Goal: Task Accomplishment & Management: Use online tool/utility

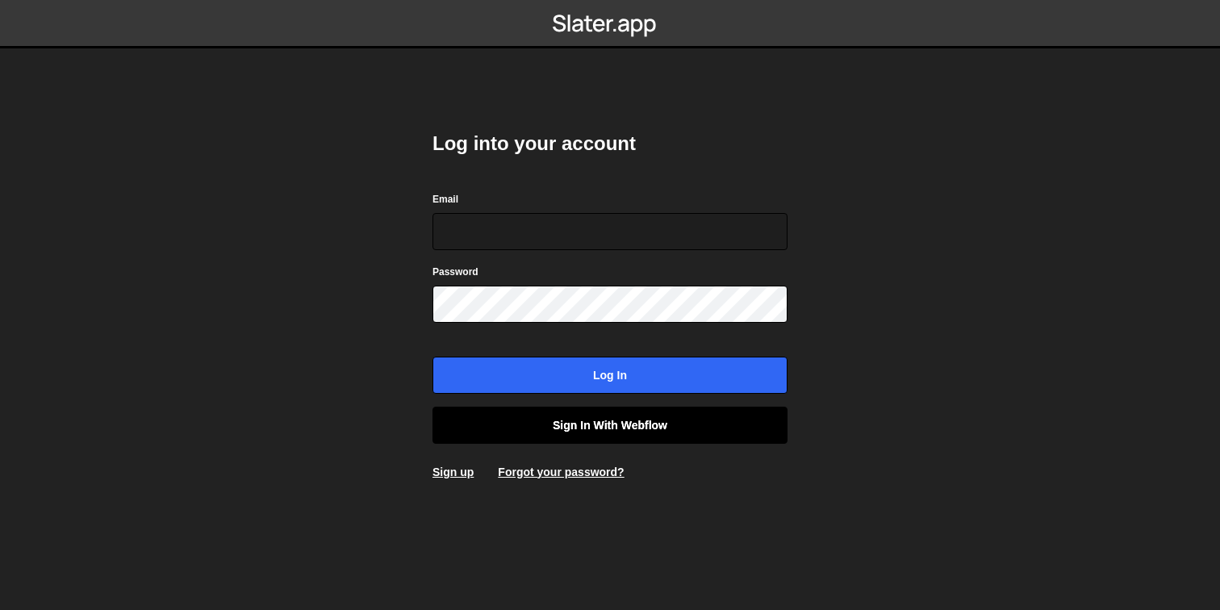
click at [621, 425] on link "Sign in with Webflow" at bounding box center [609, 425] width 355 height 37
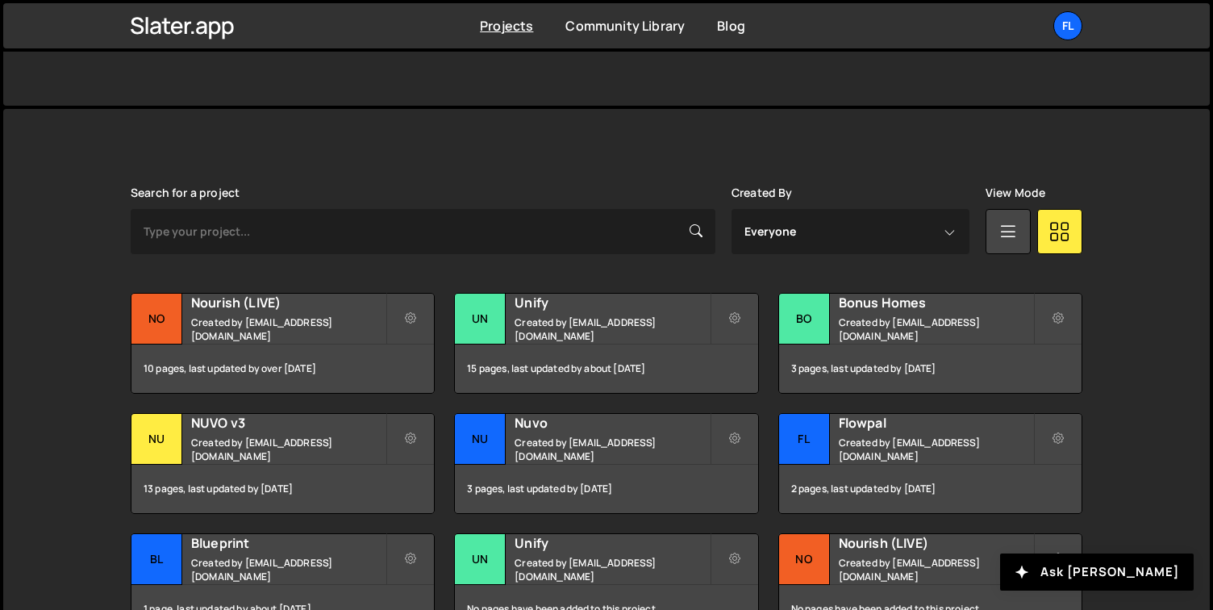
scroll to position [357, 0]
click at [839, 133] on div "Slater is designed for desktop use. Please use a larger screen to access the fu…" at bounding box center [607, 469] width 1000 height 723
click at [306, 288] on div "Search for a project Created By Everyone geminpak@gmail.com View Mode Transfer …" at bounding box center [607, 470] width 952 height 568
click at [282, 311] on h2 "Nourish (LIVE)" at bounding box center [288, 302] width 194 height 18
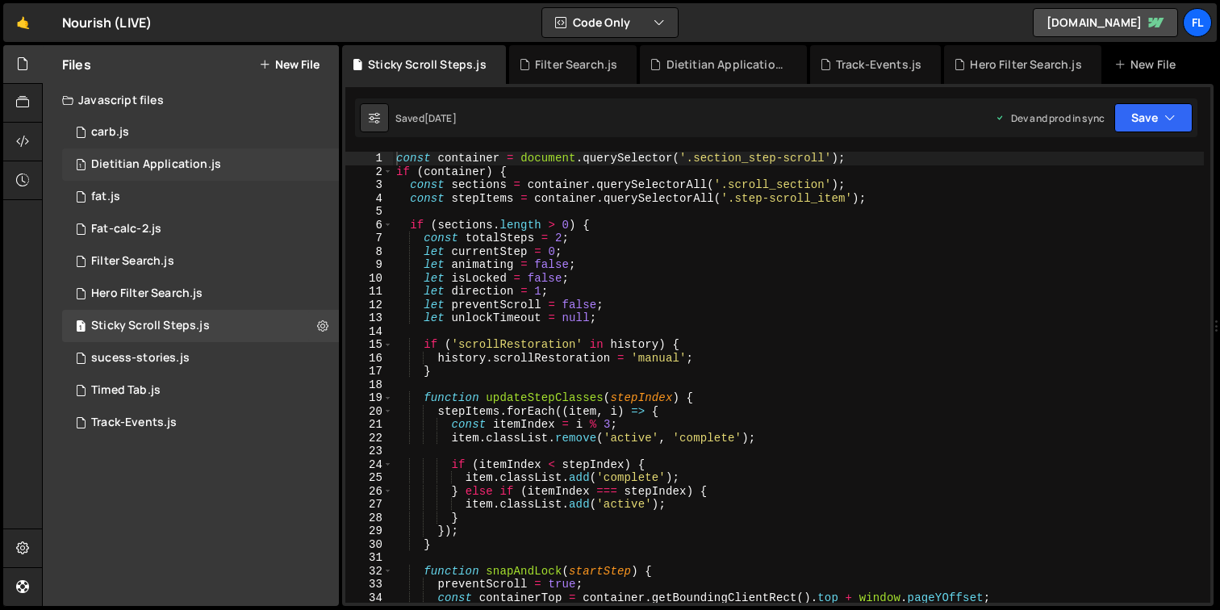
click at [261, 170] on div "1 Dietitian Application.js 0" at bounding box center [200, 164] width 277 height 32
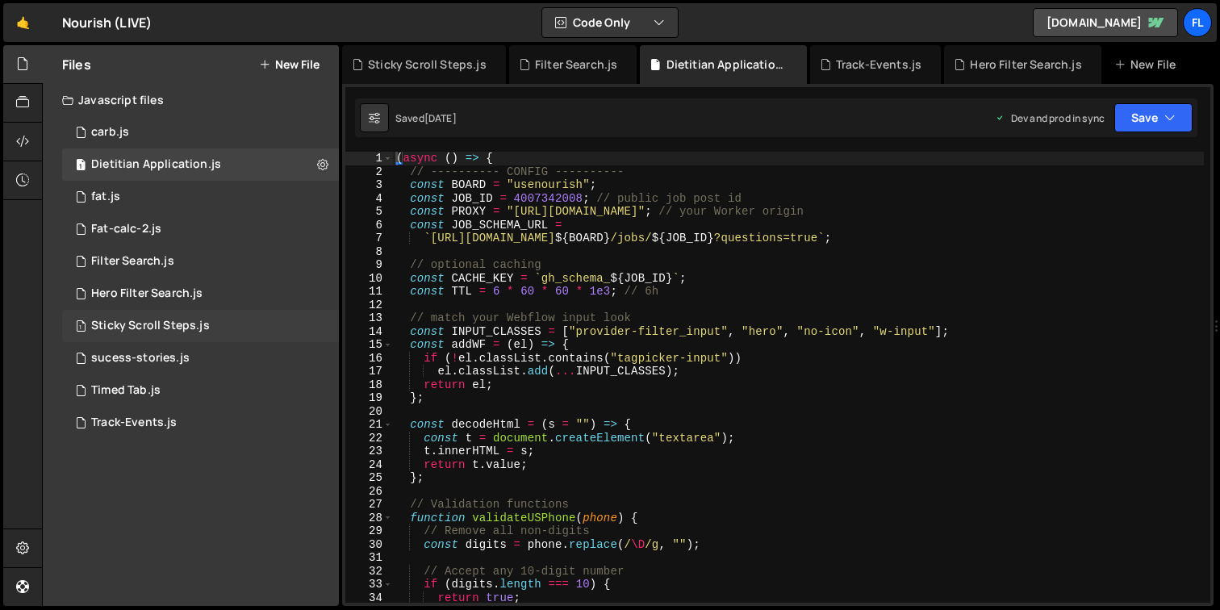
click at [203, 334] on div "1 Sticky Scroll Steps.js 0" at bounding box center [200, 326] width 277 height 32
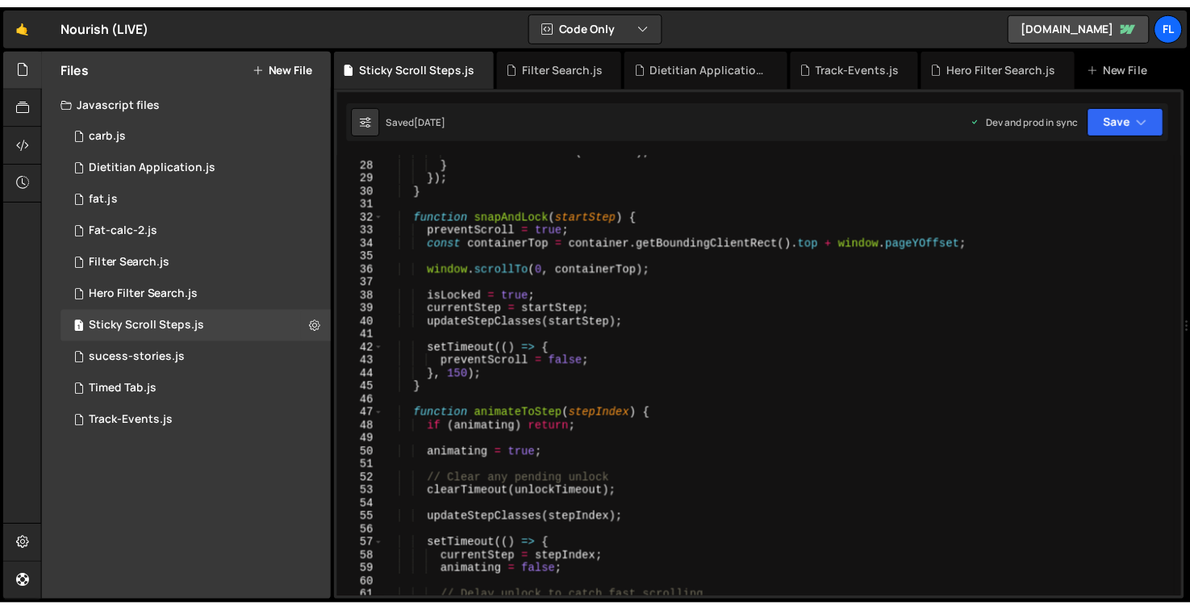
scroll to position [356, 0]
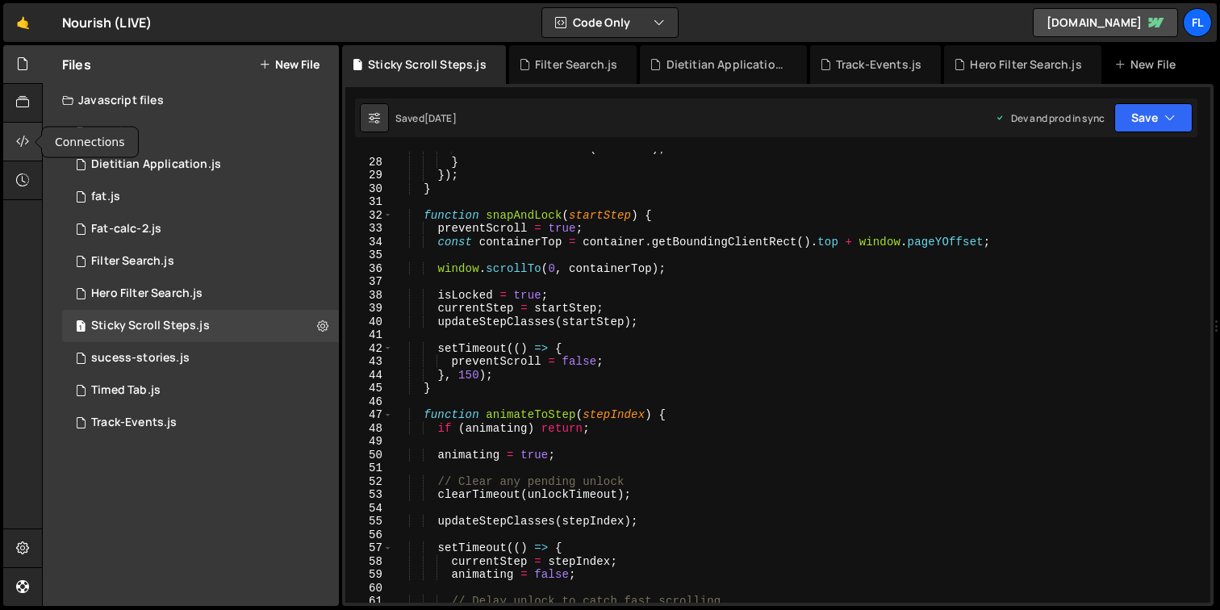
click at [27, 130] on div at bounding box center [23, 142] width 40 height 39
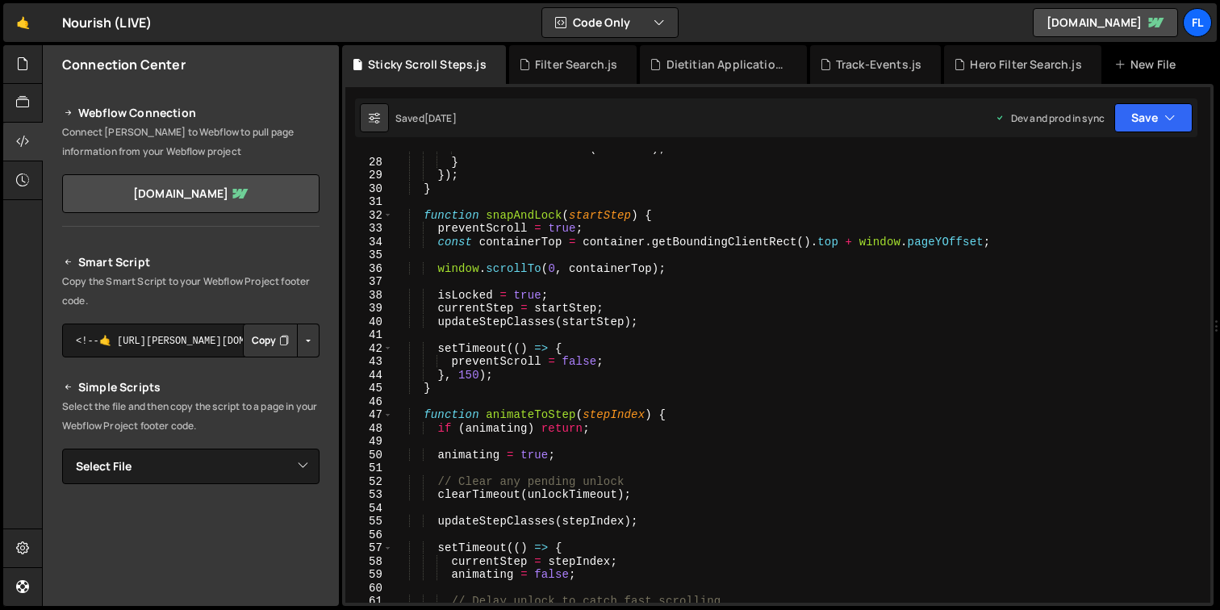
click at [252, 334] on button "Copy" at bounding box center [270, 341] width 55 height 34
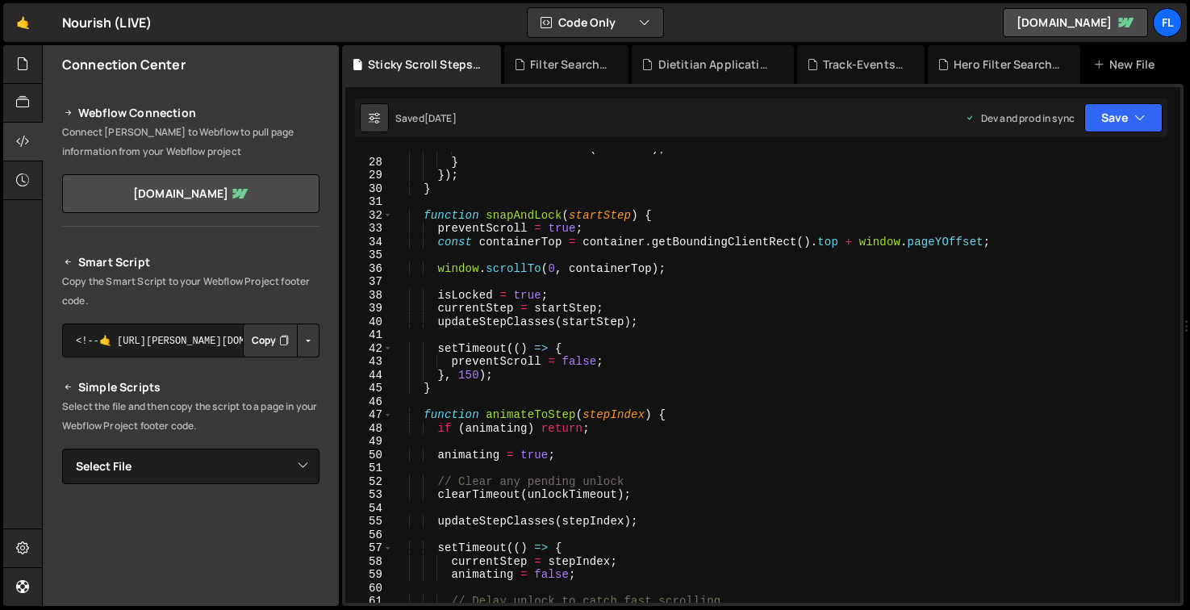
click at [641, 414] on div "item . classList . add ( 'active' ) ; } }) ; } function snapAndLock ( startStep…" at bounding box center [783, 381] width 781 height 478
click at [669, 378] on div "item . classList . add ( 'active' ) ; } }) ; } function snapAndLock ( startStep…" at bounding box center [783, 381] width 781 height 478
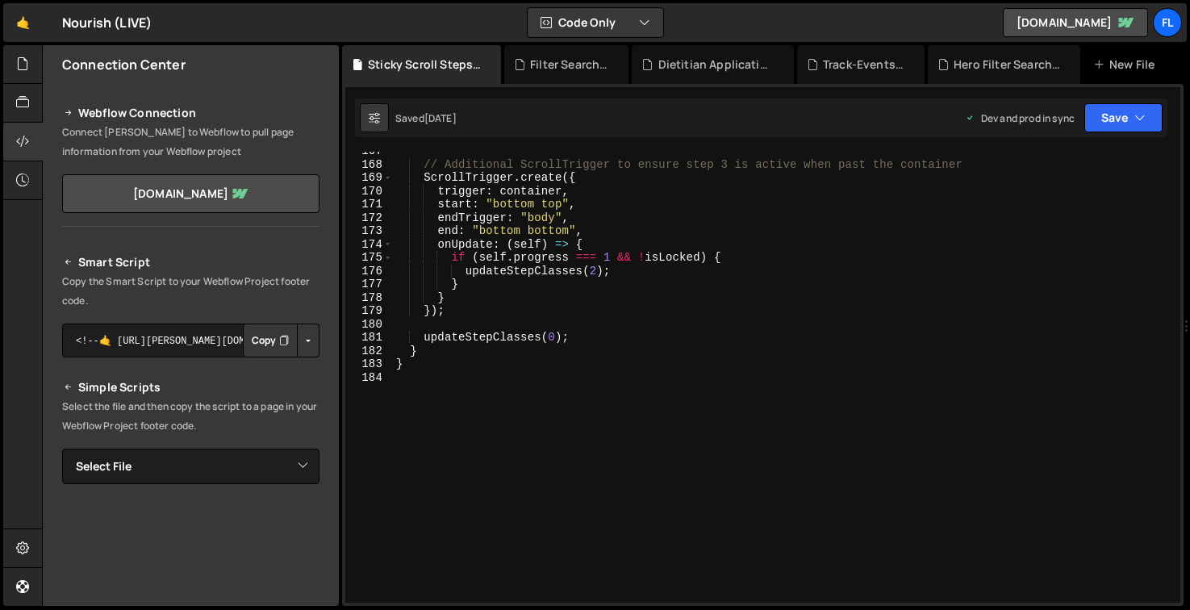
scroll to position [2217, 0]
type textarea "}"
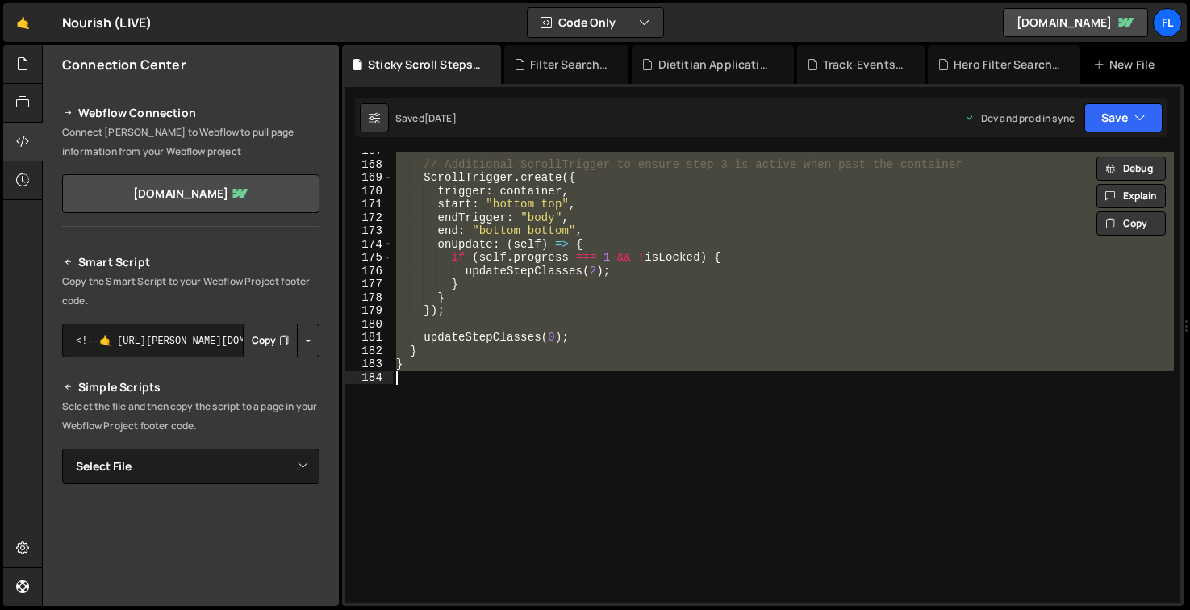
paste textarea
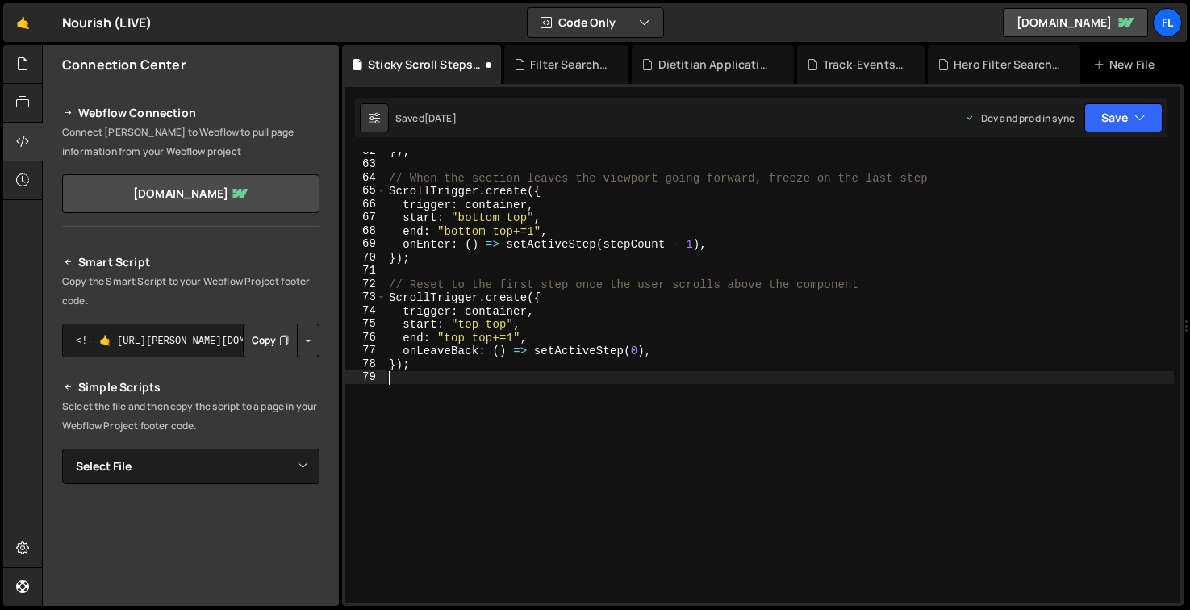
scroll to position [820, 0]
click at [1134, 116] on icon "button" at bounding box center [1139, 118] width 11 height 16
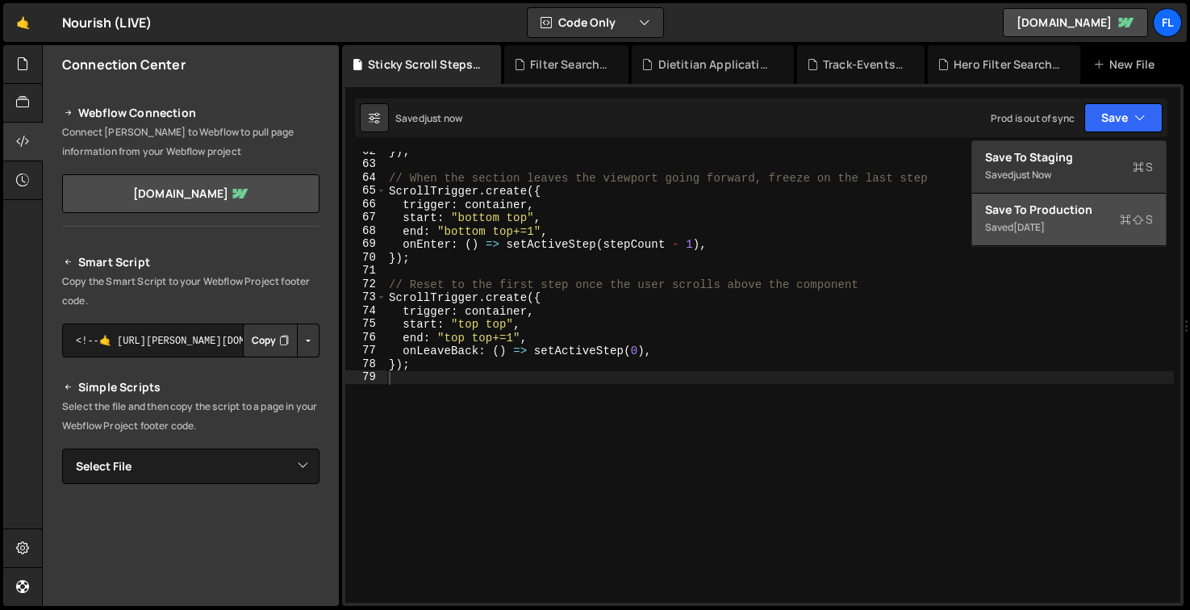
click at [1045, 222] on div "[DATE]" at bounding box center [1028, 227] width 31 height 14
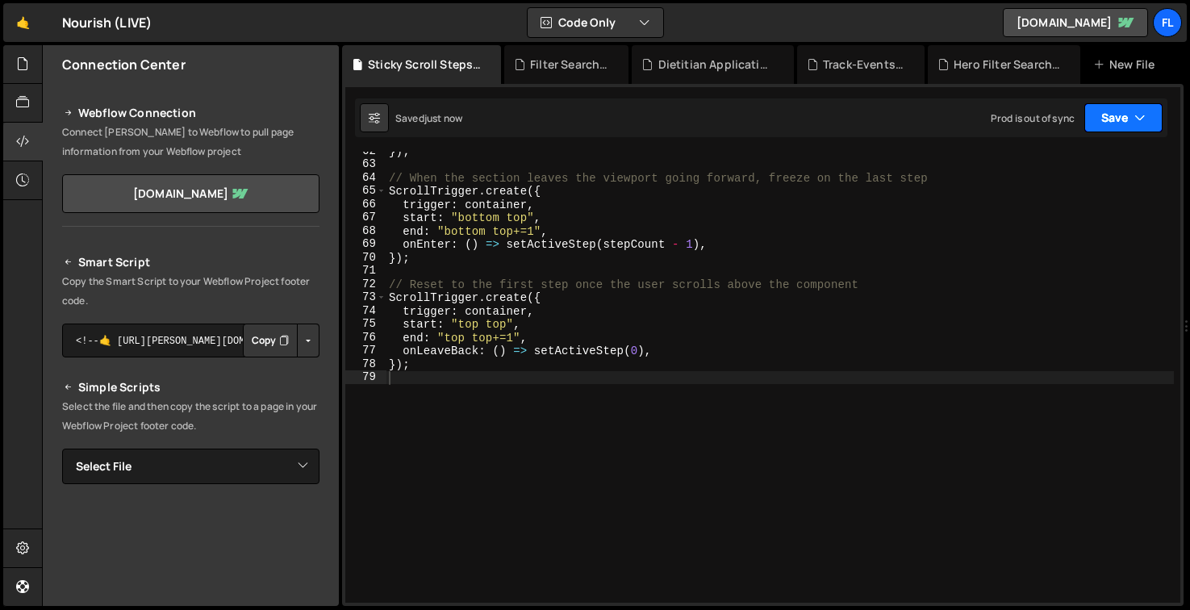
click at [1112, 117] on button "Save" at bounding box center [1123, 117] width 78 height 29
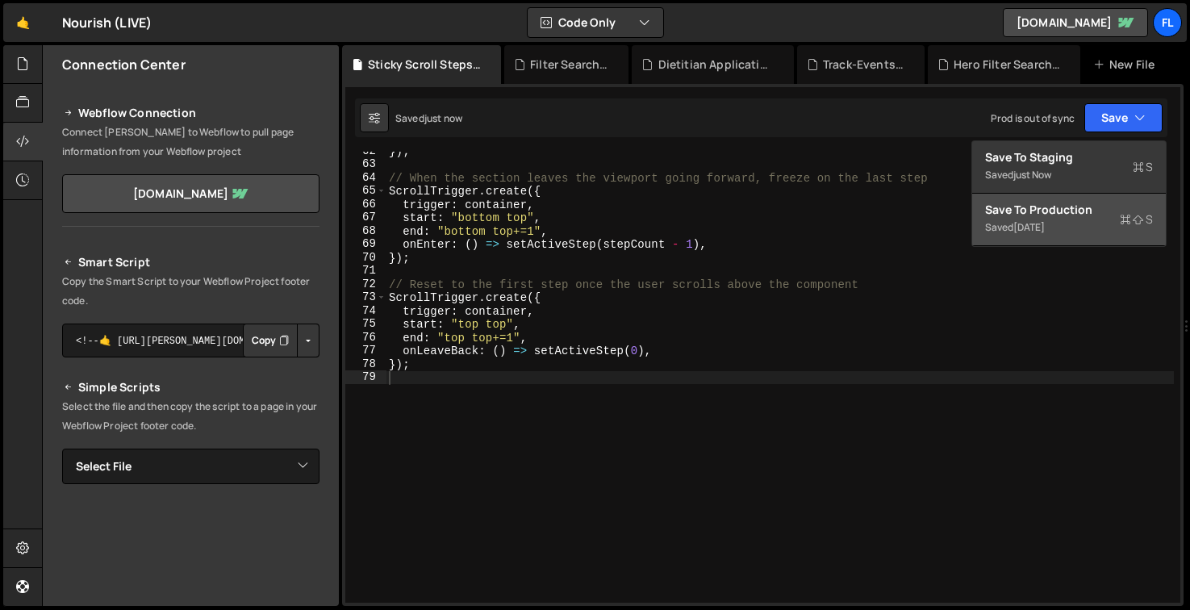
click at [1045, 222] on div "[DATE]" at bounding box center [1028, 227] width 31 height 14
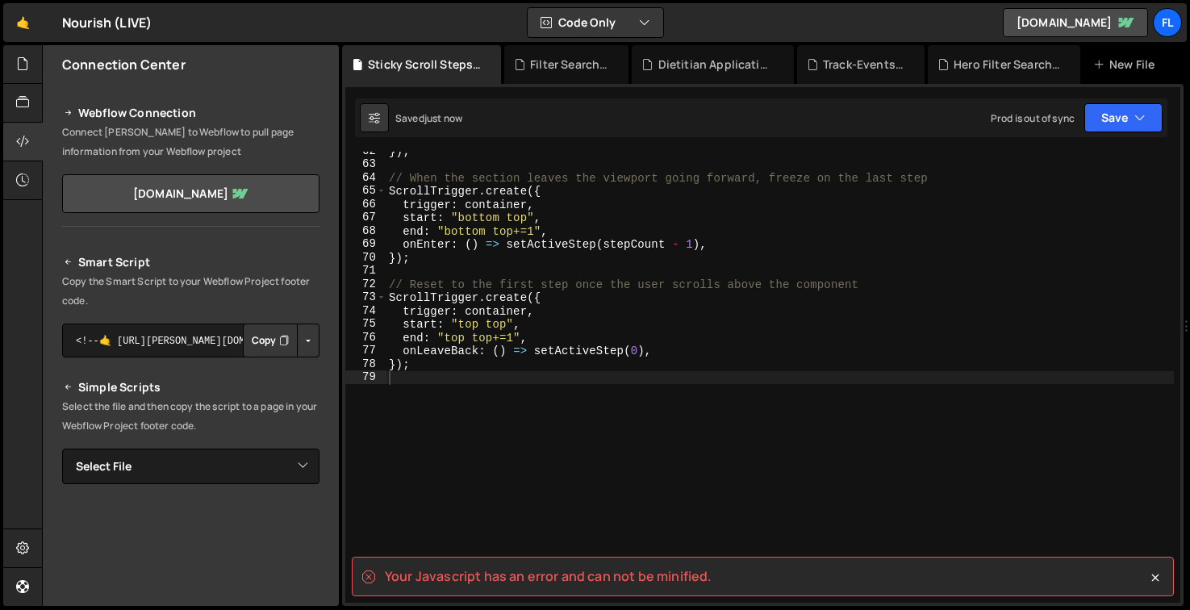
click at [1074, 203] on div "}) ; // When the section leaves the viewport going forward, freeze on the last …" at bounding box center [780, 383] width 788 height 478
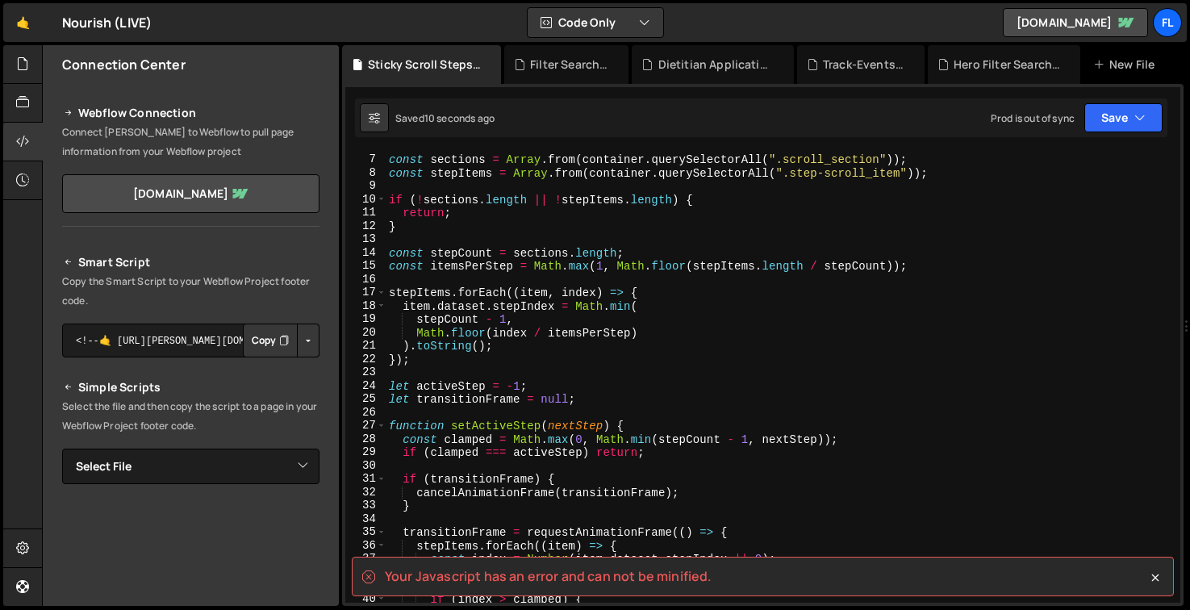
scroll to position [0, 0]
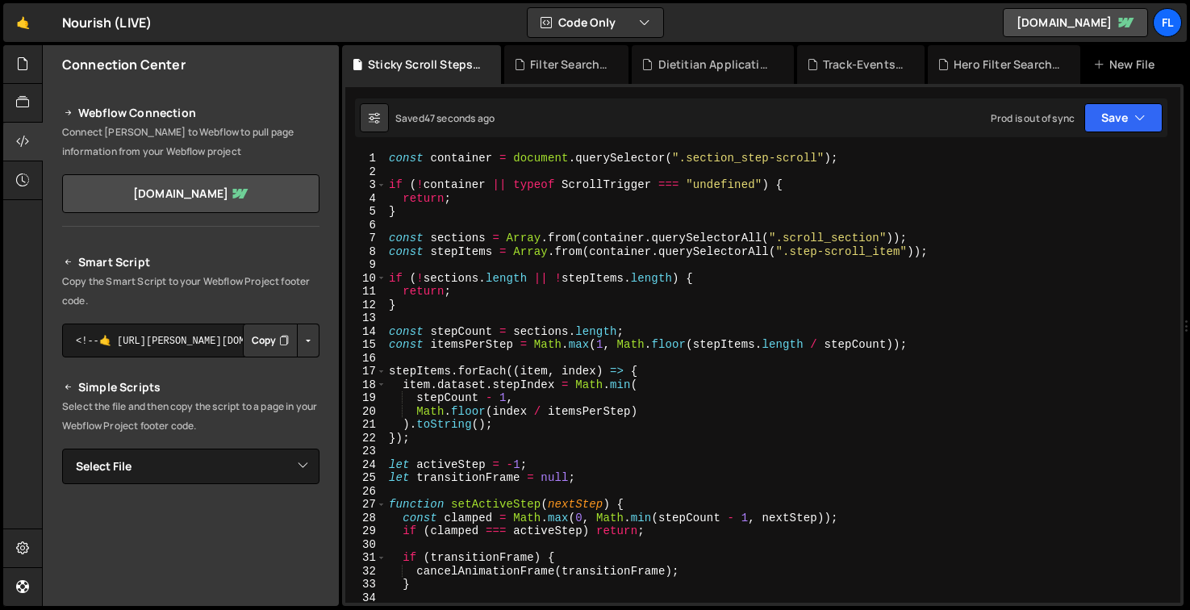
click at [530, 380] on div "const container = document . querySelector ( ".section_step-scroll" ) ; if ( ! …" at bounding box center [780, 391] width 788 height 478
type textarea "});"
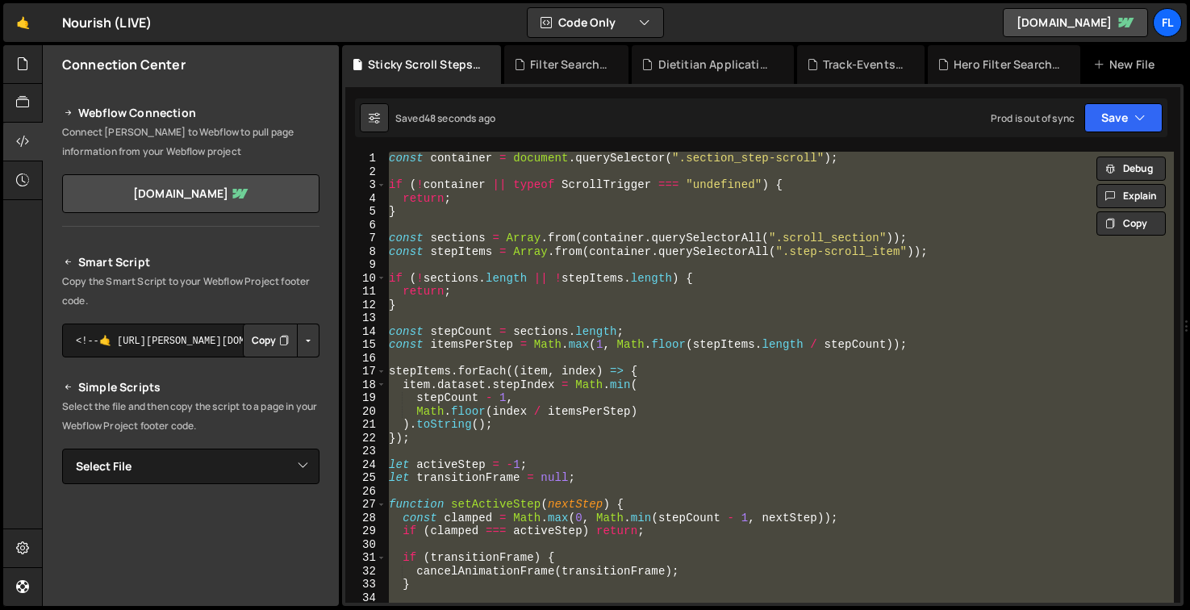
paste textarea
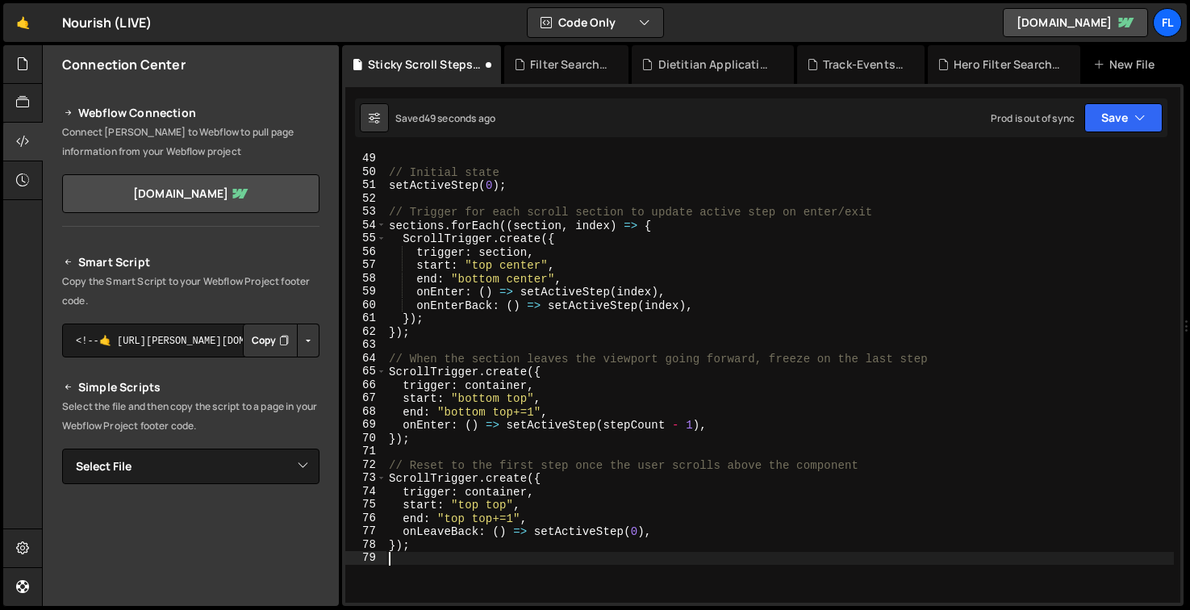
scroll to position [712, 0]
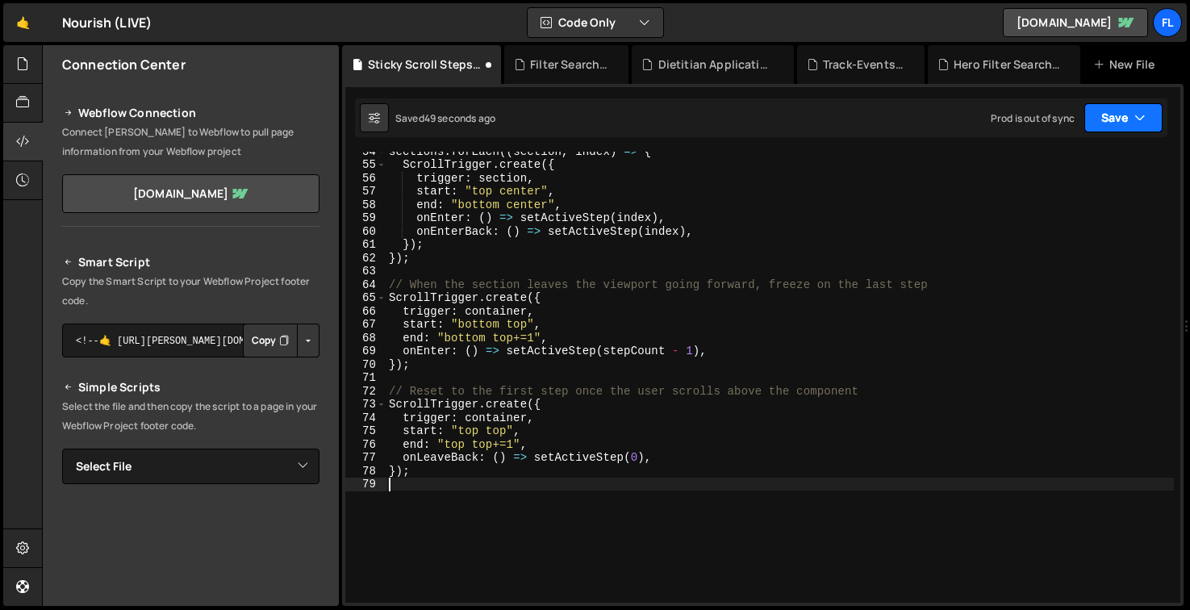
click at [1131, 109] on button "Save" at bounding box center [1123, 117] width 78 height 29
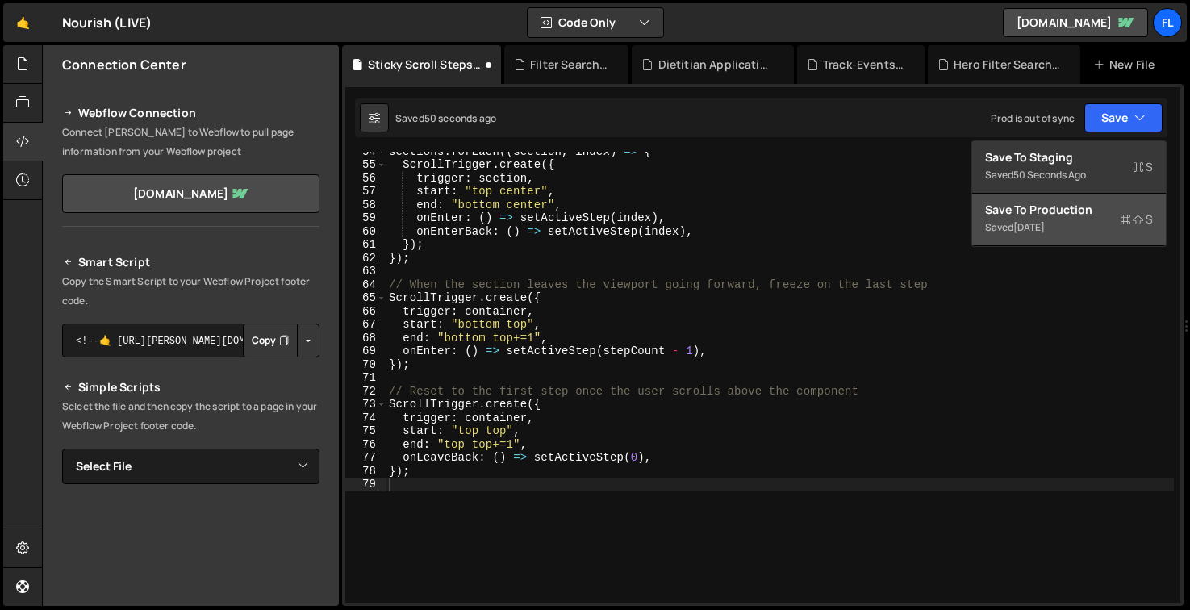
click at [1065, 201] on button "Save to Production S Saved [DATE]" at bounding box center [1069, 220] width 194 height 52
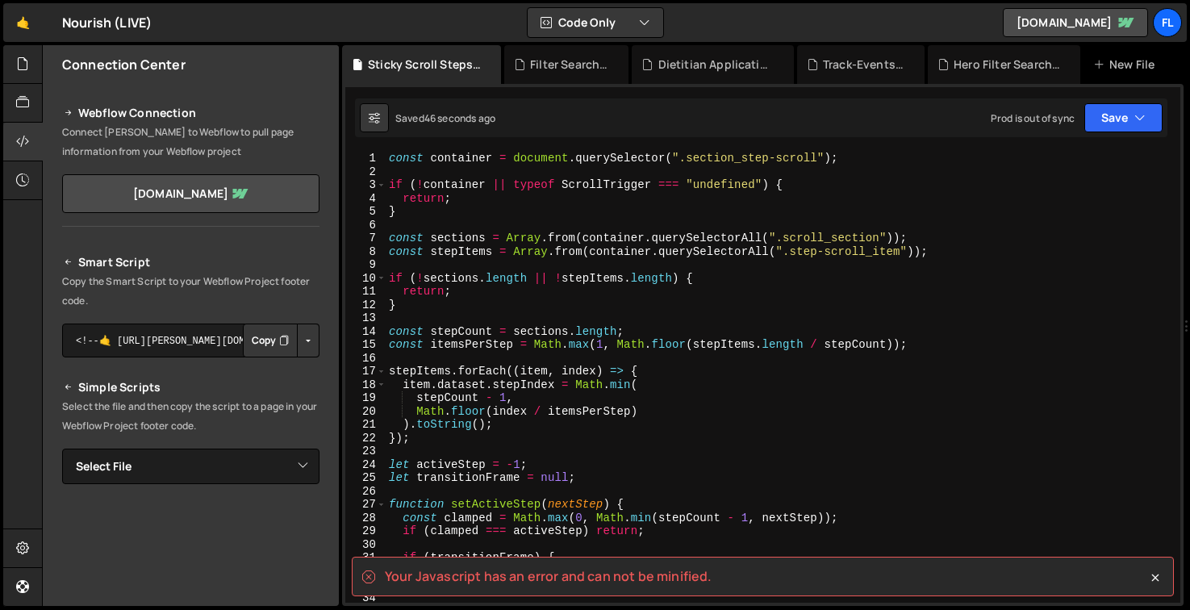
scroll to position [0, 0]
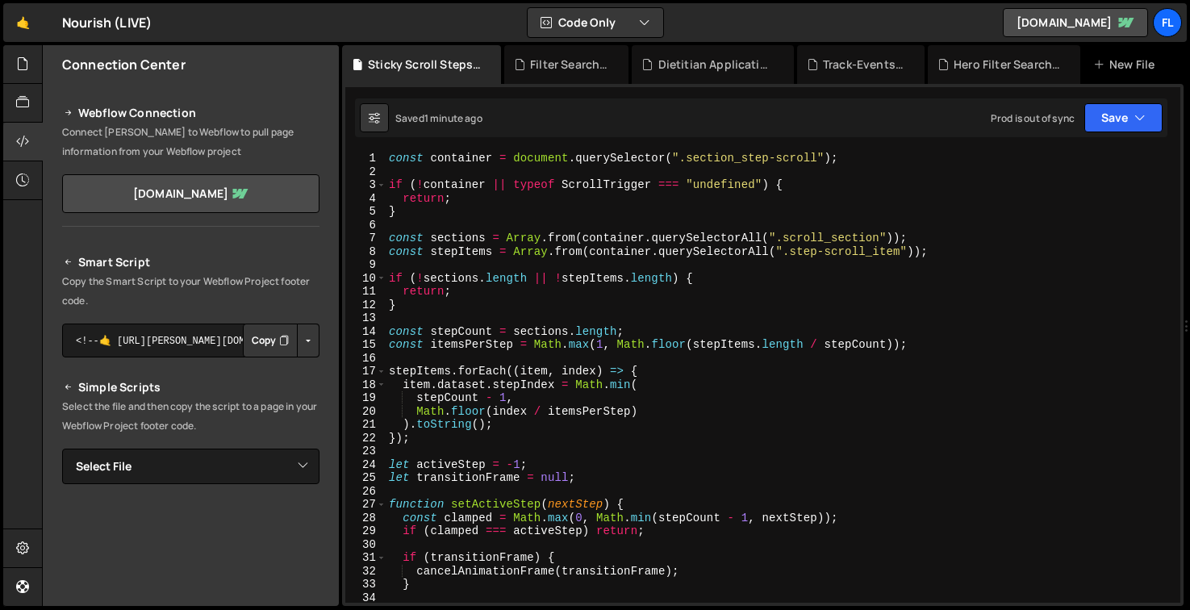
click at [546, 332] on div "const container = document . querySelector ( ".section_step-scroll" ) ; if ( ! …" at bounding box center [780, 391] width 788 height 478
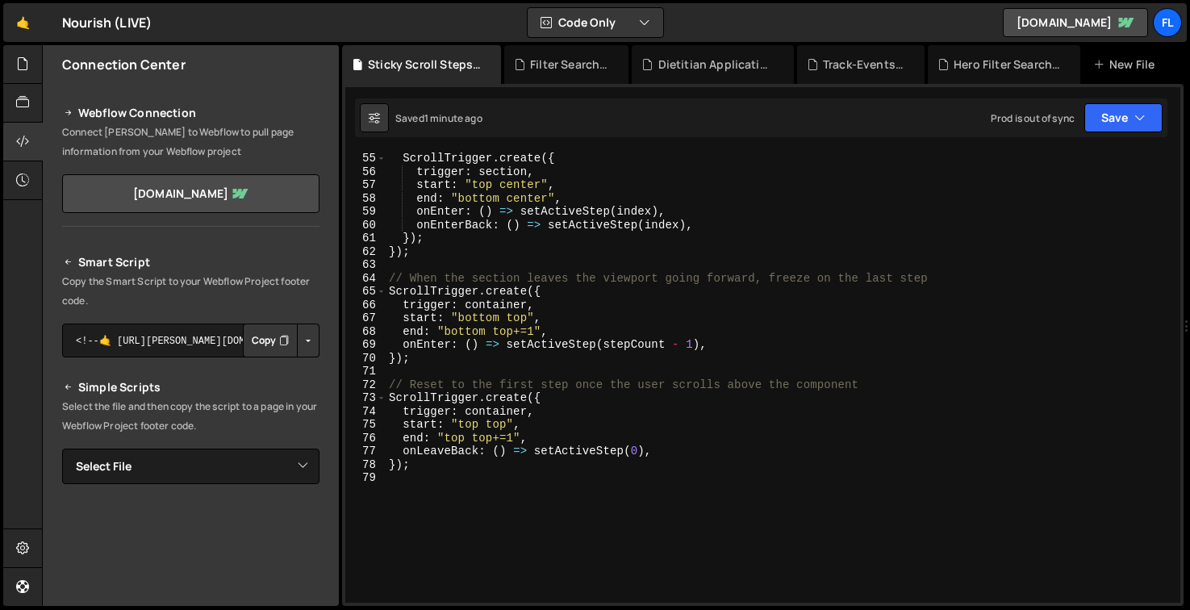
scroll to position [820, 0]
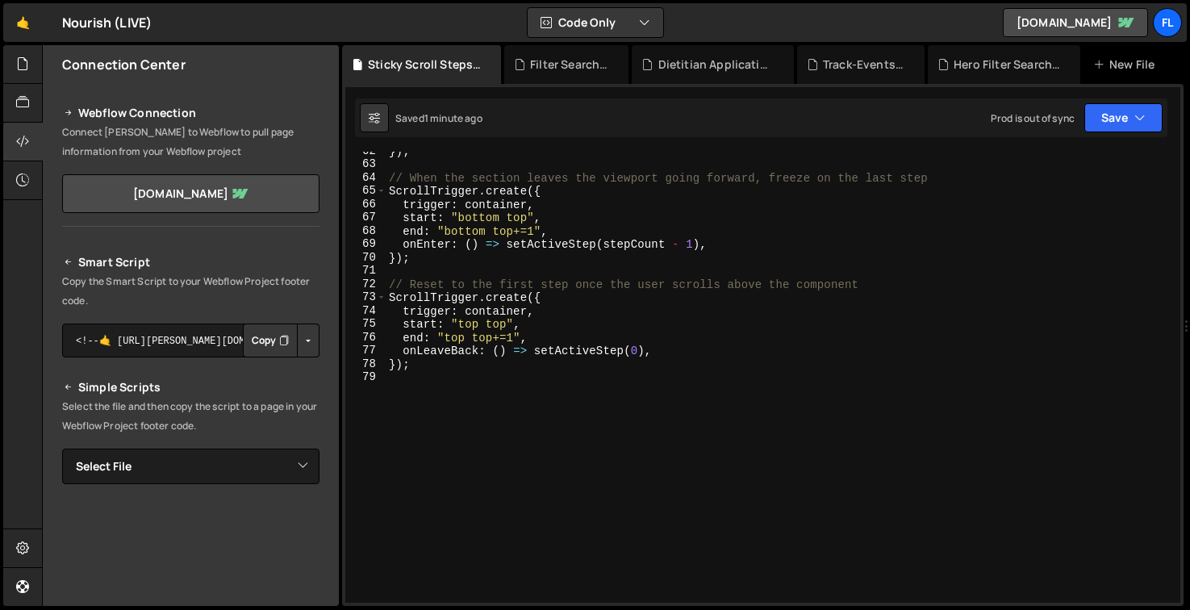
click at [947, 357] on div "}) ; // When the section leaves the viewport going forward, freeze on the last …" at bounding box center [780, 383] width 788 height 478
type textarea "onLeaveBack: () => setActiveStep(0),"
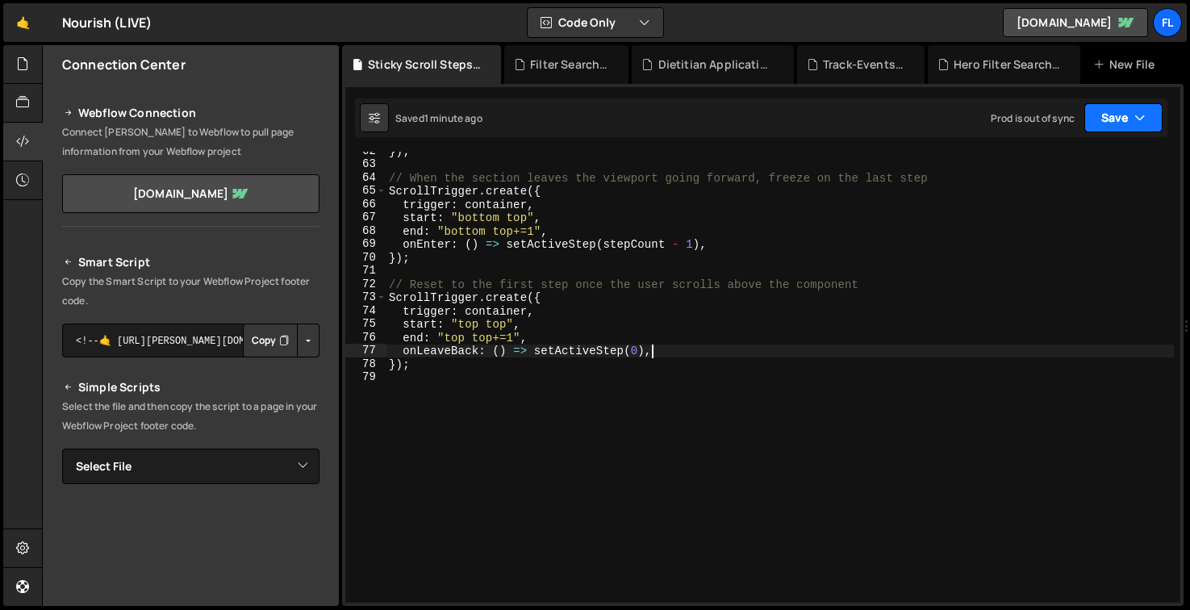
click at [1134, 115] on icon "button" at bounding box center [1139, 118] width 11 height 16
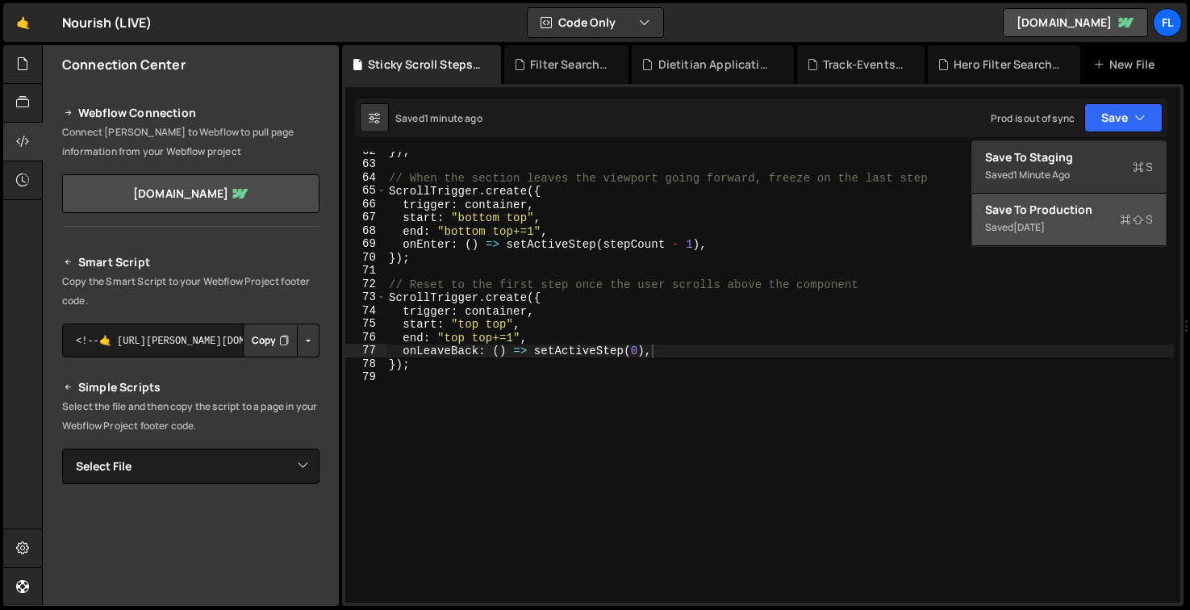
click at [1081, 212] on div "Save to Production S" at bounding box center [1069, 210] width 168 height 16
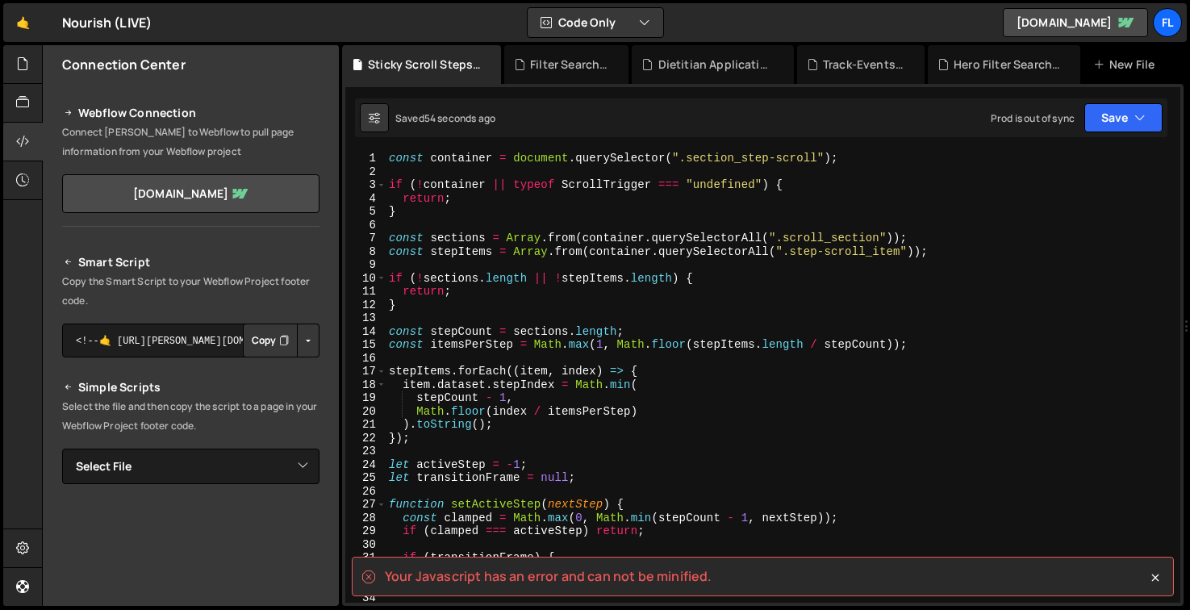
scroll to position [0, 0]
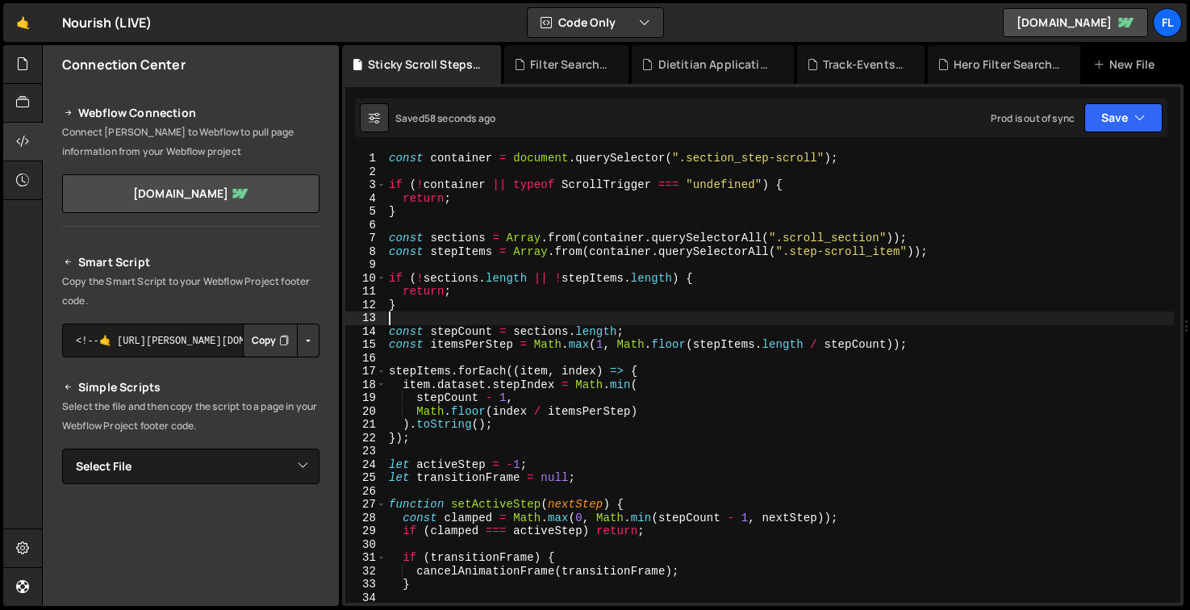
click at [525, 322] on div "const container = document . querySelector ( ".section_step-scroll" ) ; if ( ! …" at bounding box center [780, 391] width 788 height 478
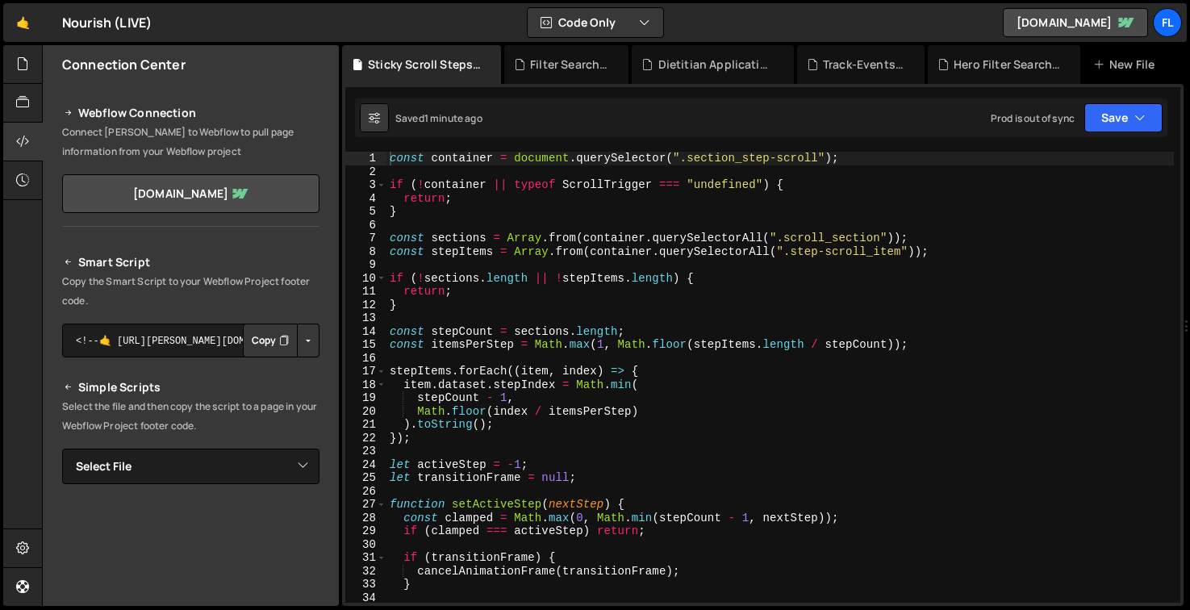
click at [578, 322] on div "const container = document . querySelector ( ".section_step-scroll" ) ; if ( ! …" at bounding box center [779, 391] width 787 height 478
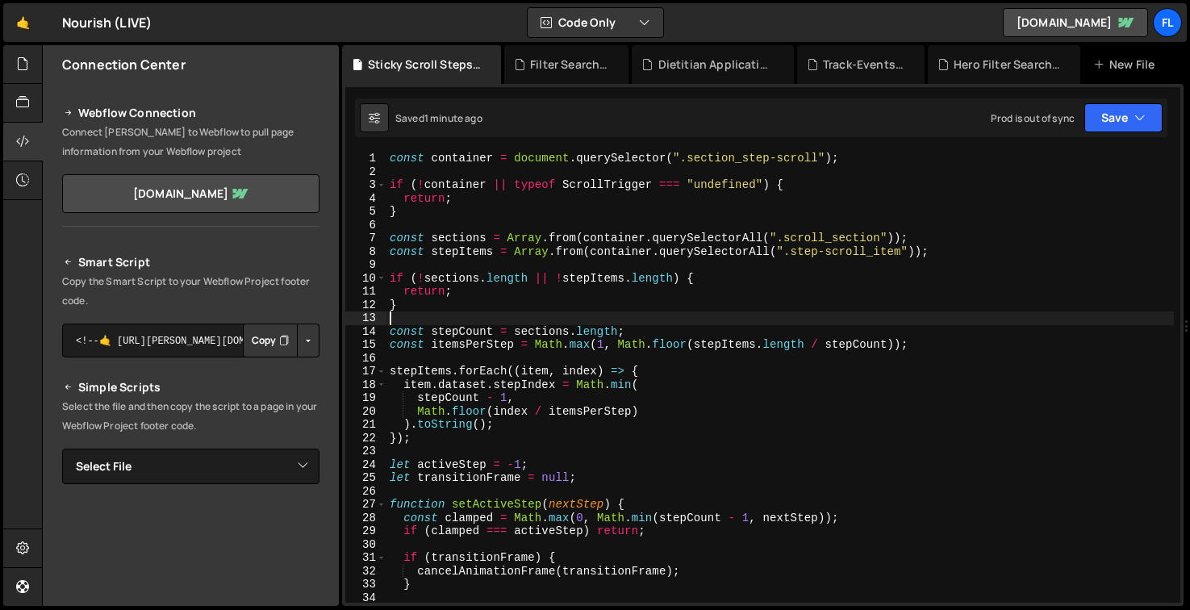
type textarea "});"
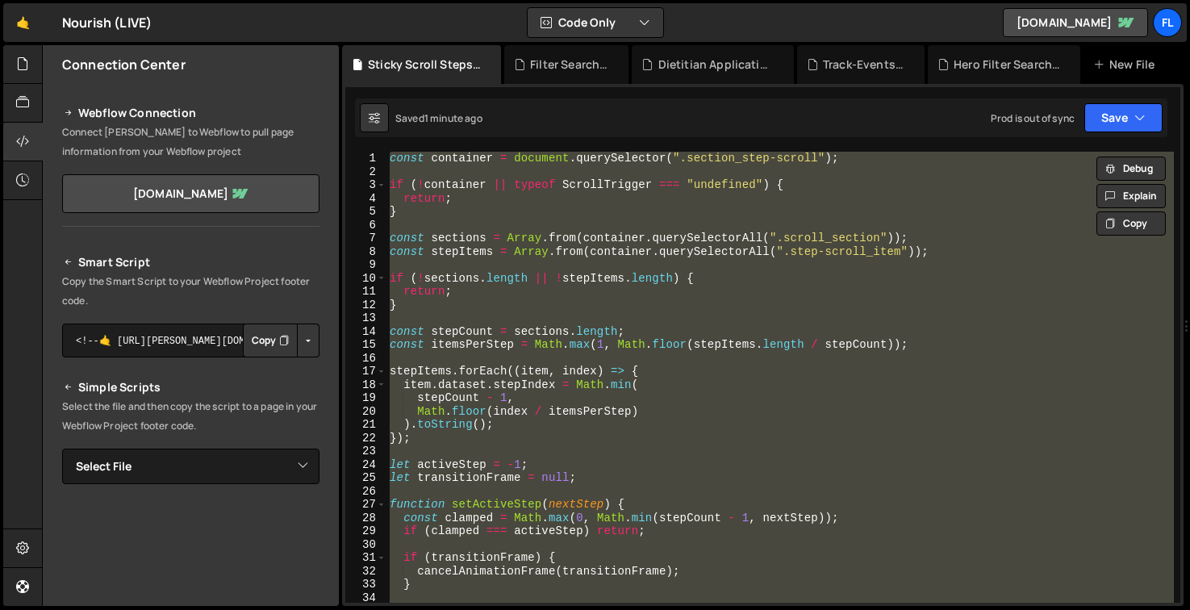
paste textarea
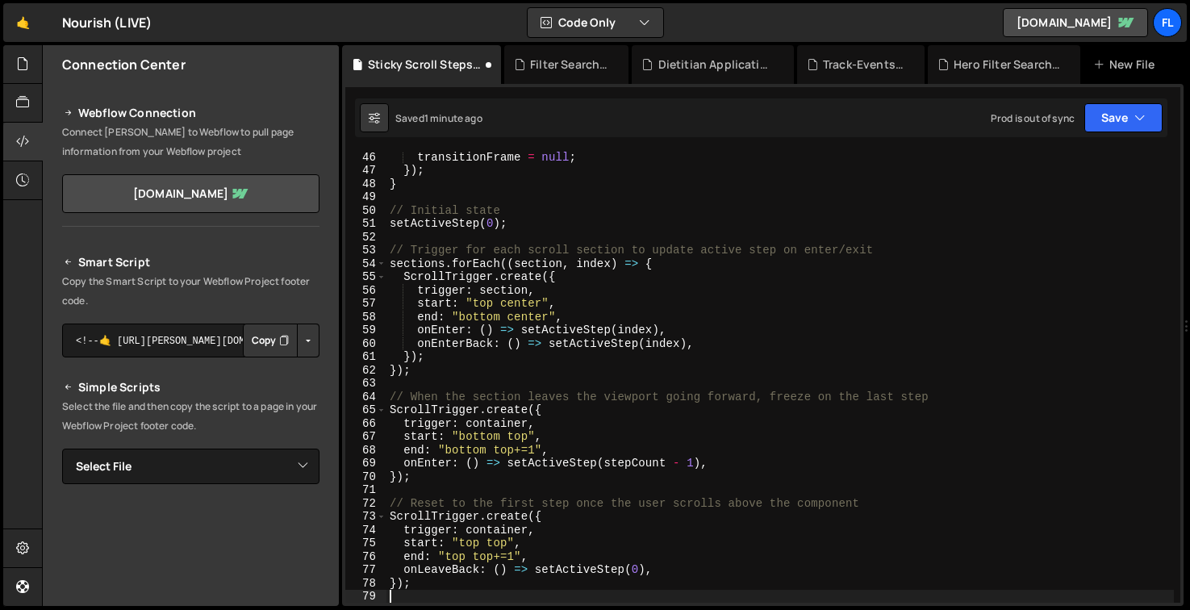
scroll to position [600, 0]
click at [1134, 129] on button "Save" at bounding box center [1123, 117] width 78 height 29
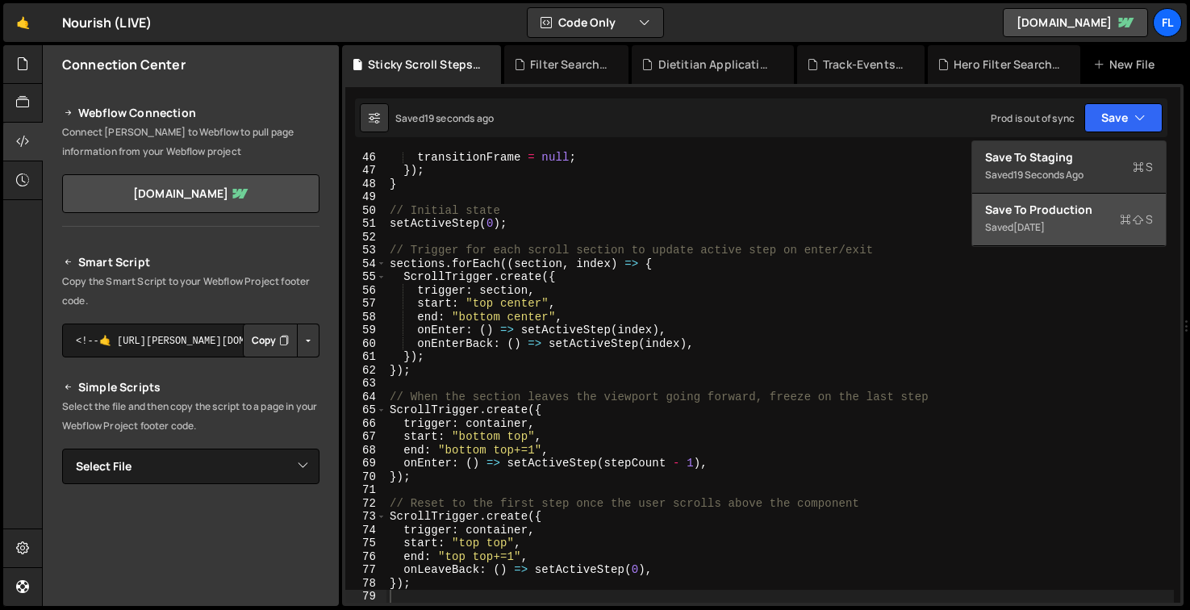
click at [1054, 217] on div "Save to Production S" at bounding box center [1069, 210] width 168 height 16
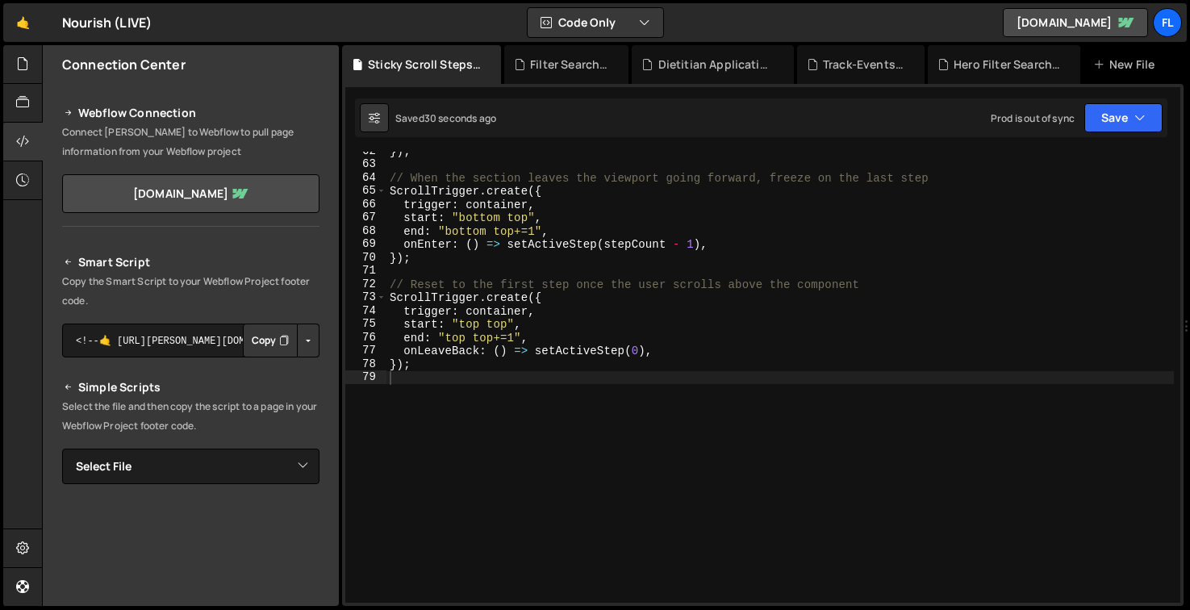
scroll to position [820, 0]
drag, startPoint x: 1142, startPoint y: 109, endPoint x: 1108, endPoint y: 122, distance: 37.0
click at [1142, 110] on icon "button" at bounding box center [1139, 118] width 11 height 16
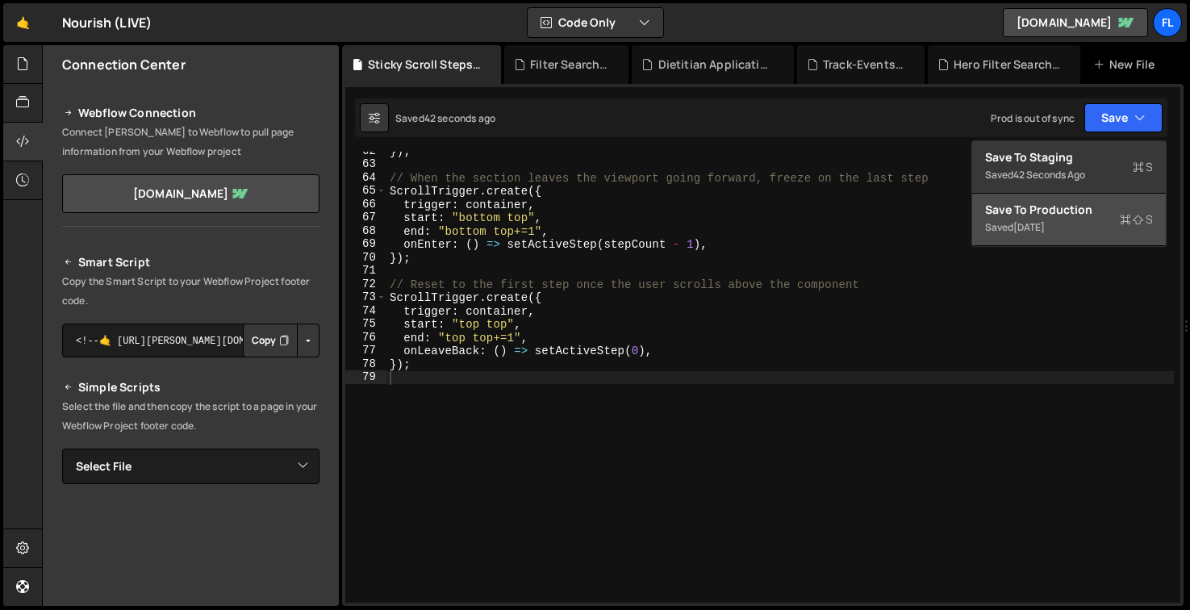
click at [1034, 223] on div "[DATE]" at bounding box center [1028, 227] width 31 height 14
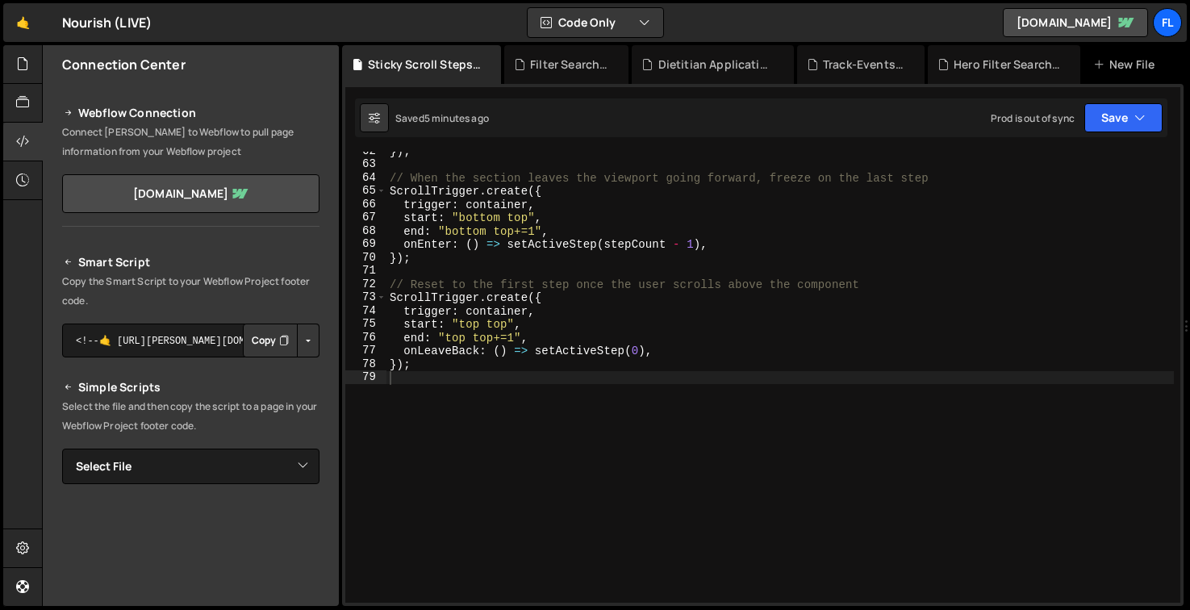
type textarea "onLeaveBack: () => setActiveStep(0),"
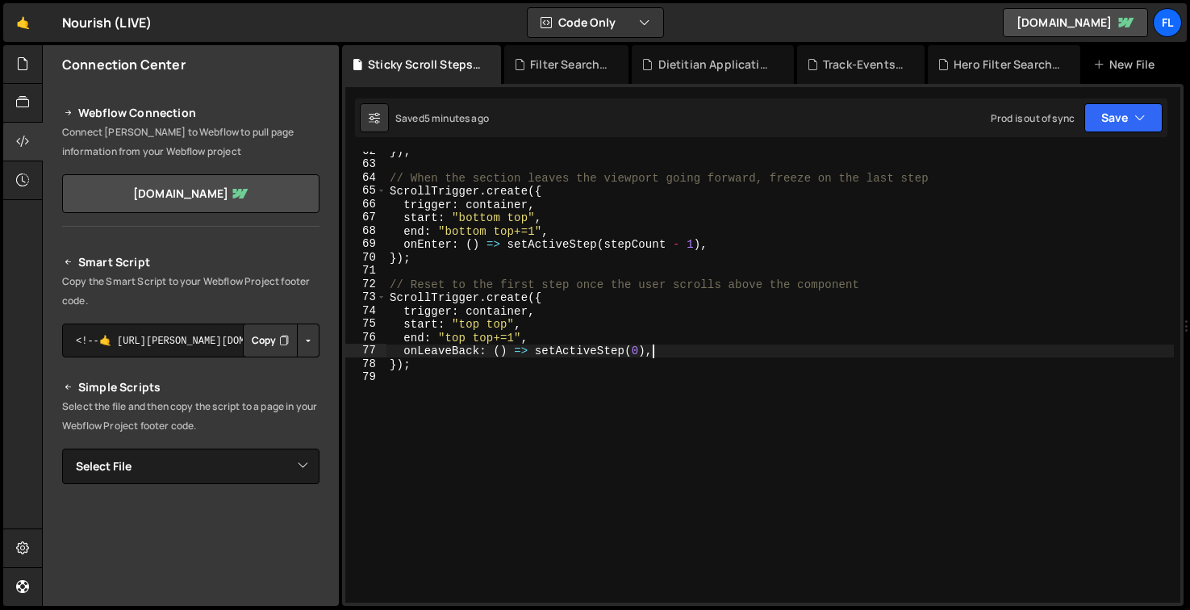
click at [739, 355] on div "}) ; // When the section leaves the viewport going forward, freeze on the last …" at bounding box center [779, 383] width 787 height 478
click at [709, 424] on div "}) ; // When the section leaves the viewport going forward, freeze on the last …" at bounding box center [779, 383] width 787 height 478
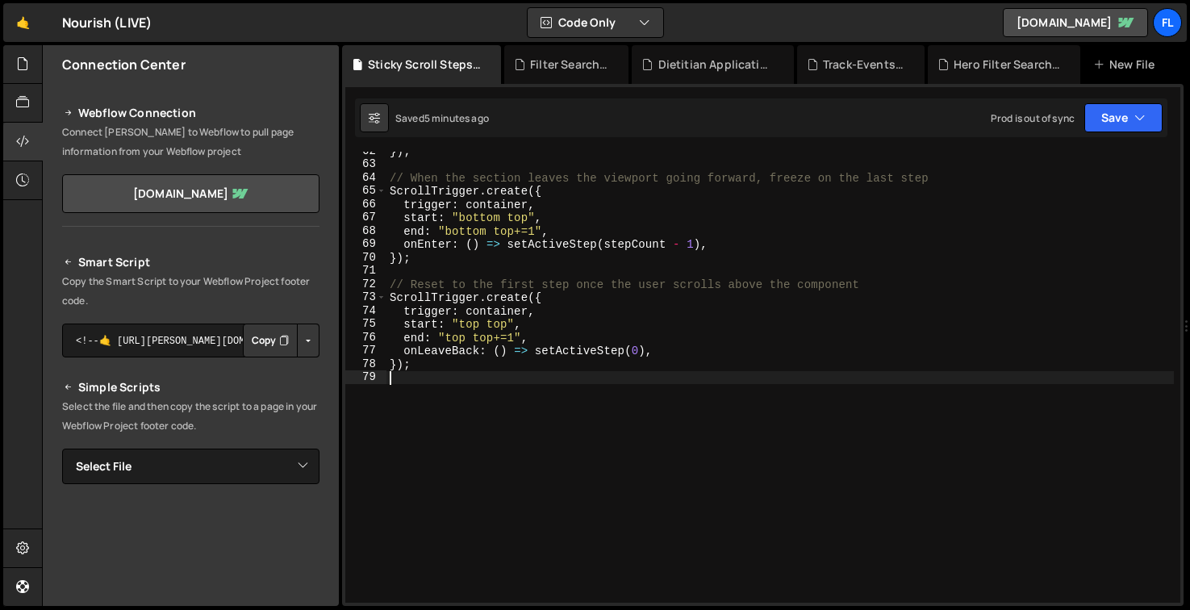
type textarea "});"
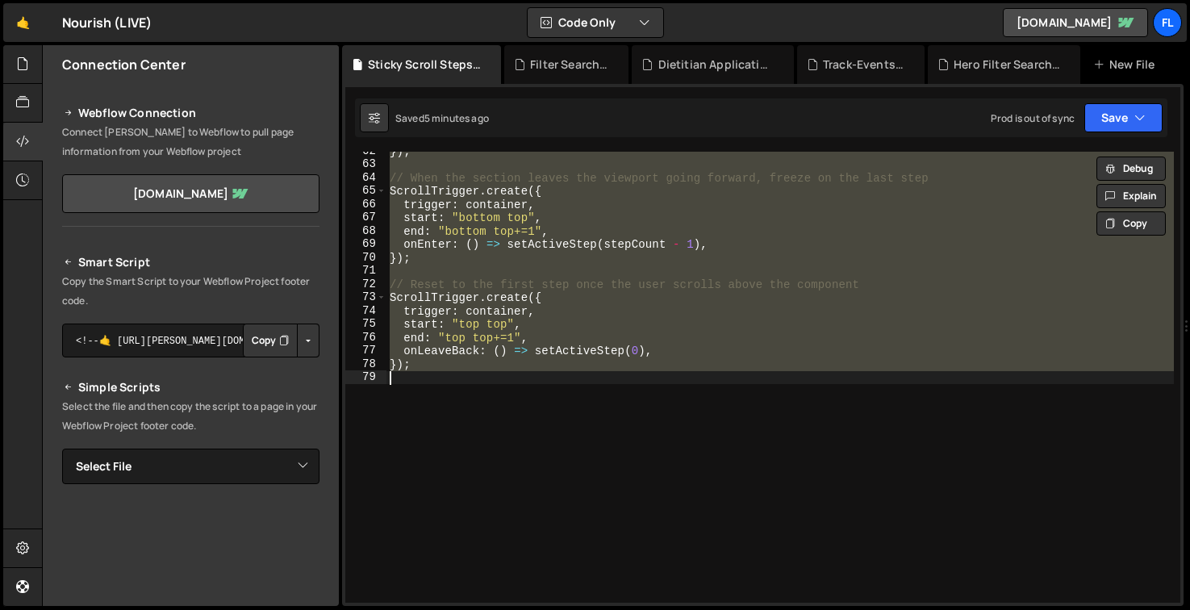
paste textarea
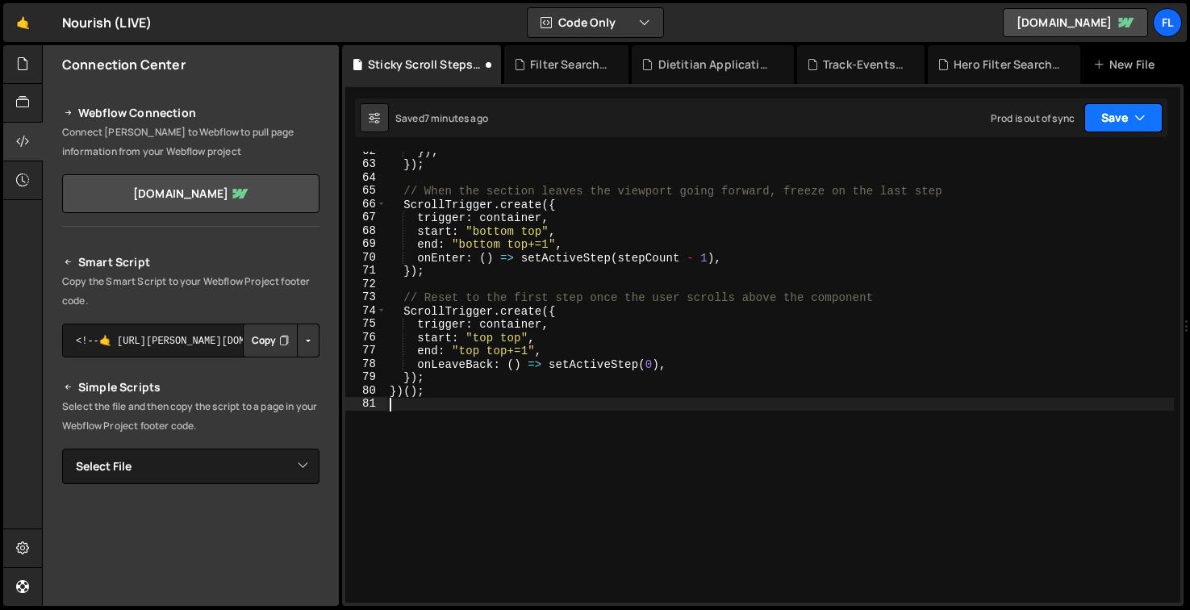
click at [1122, 126] on button "Save" at bounding box center [1123, 117] width 78 height 29
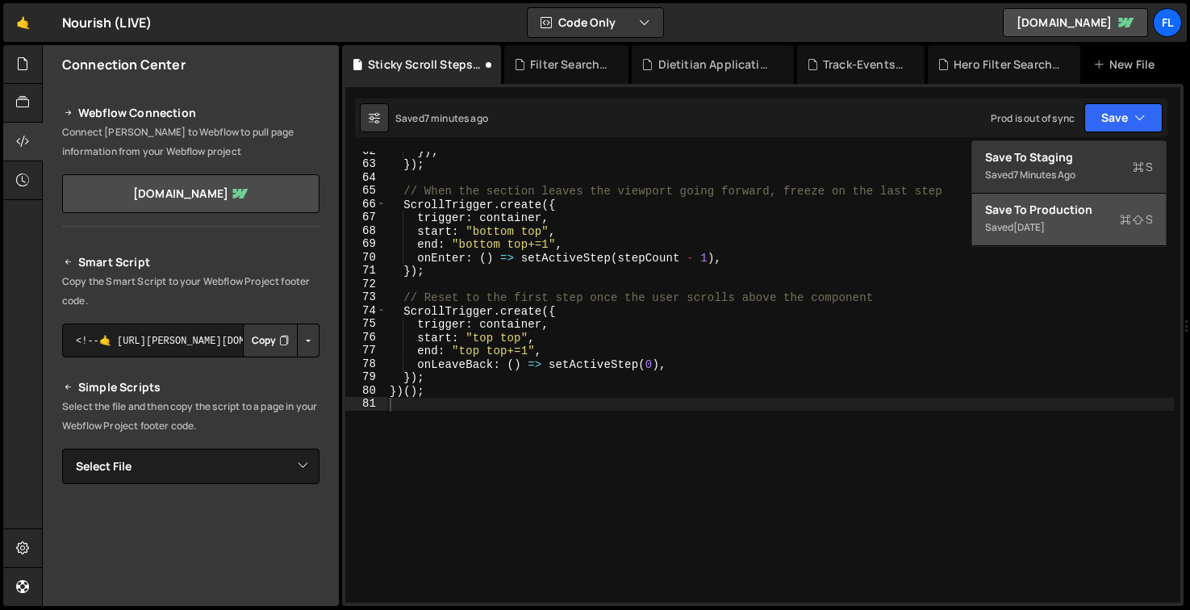
click at [1045, 233] on div "[DATE]" at bounding box center [1028, 227] width 31 height 14
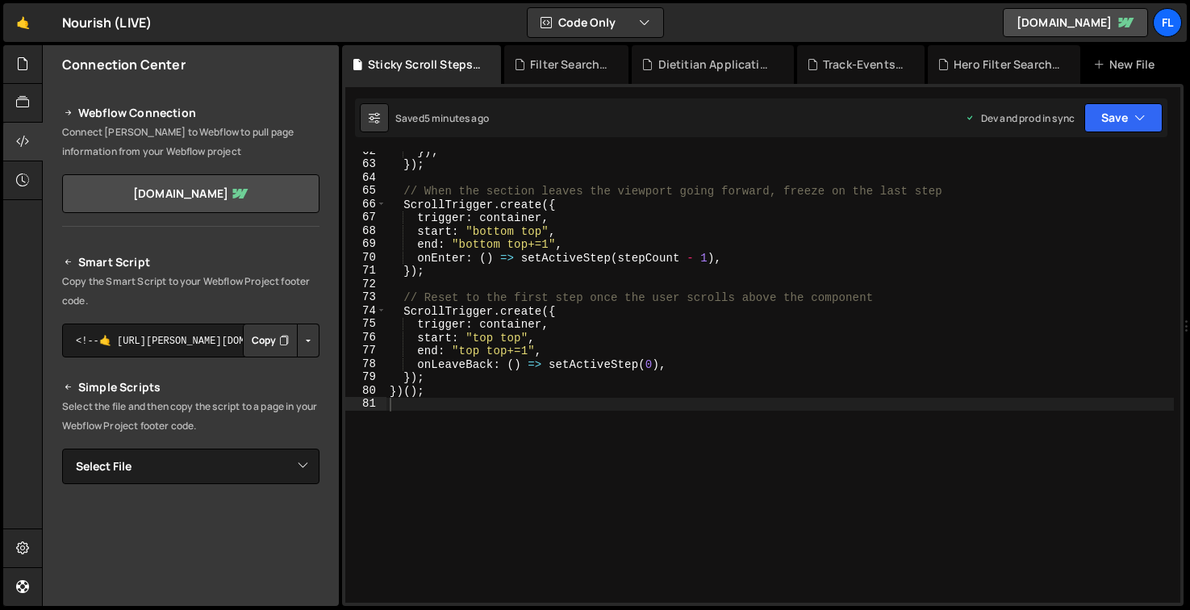
click at [704, 300] on div "}) ; }) ; // When the section leaves the viewport going forward, freeze on the …" at bounding box center [779, 383] width 787 height 478
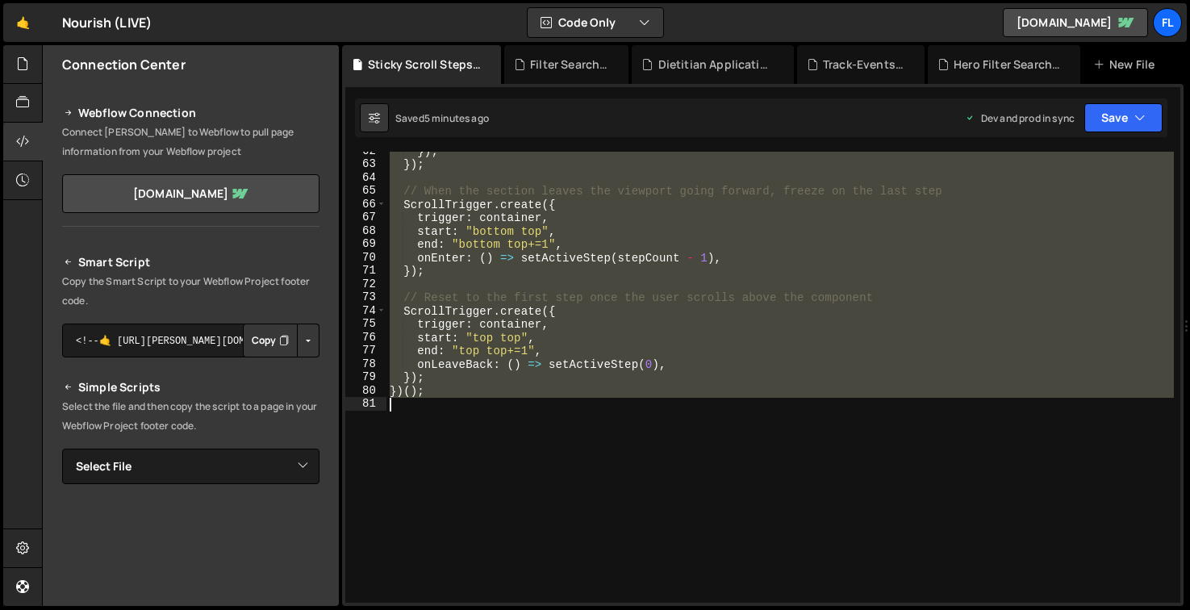
type textarea "})();"
paste textarea
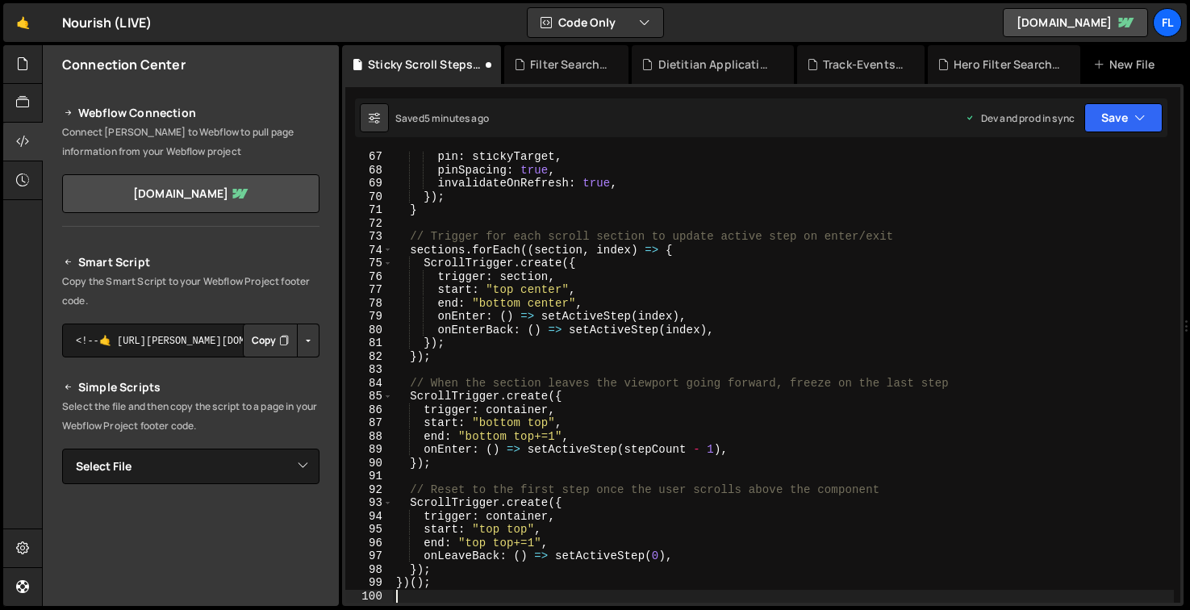
scroll to position [880, 0]
click at [1132, 111] on button "Save" at bounding box center [1123, 117] width 78 height 29
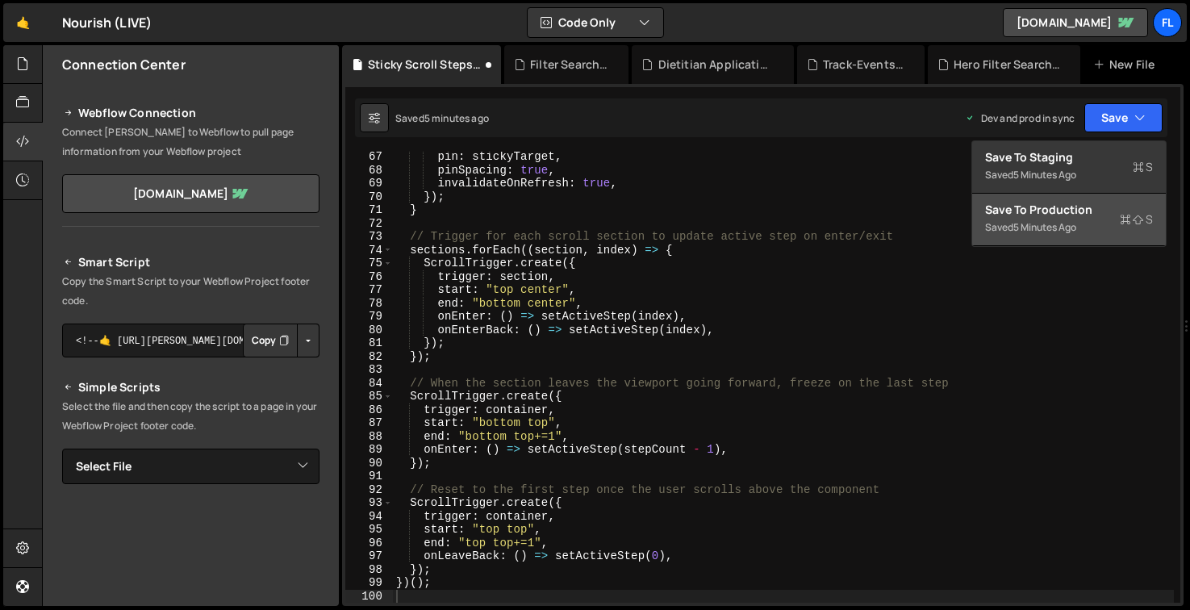
click at [1094, 219] on div "Saved 5 minutes ago" at bounding box center [1069, 227] width 168 height 19
